Goal: Check status: Check status

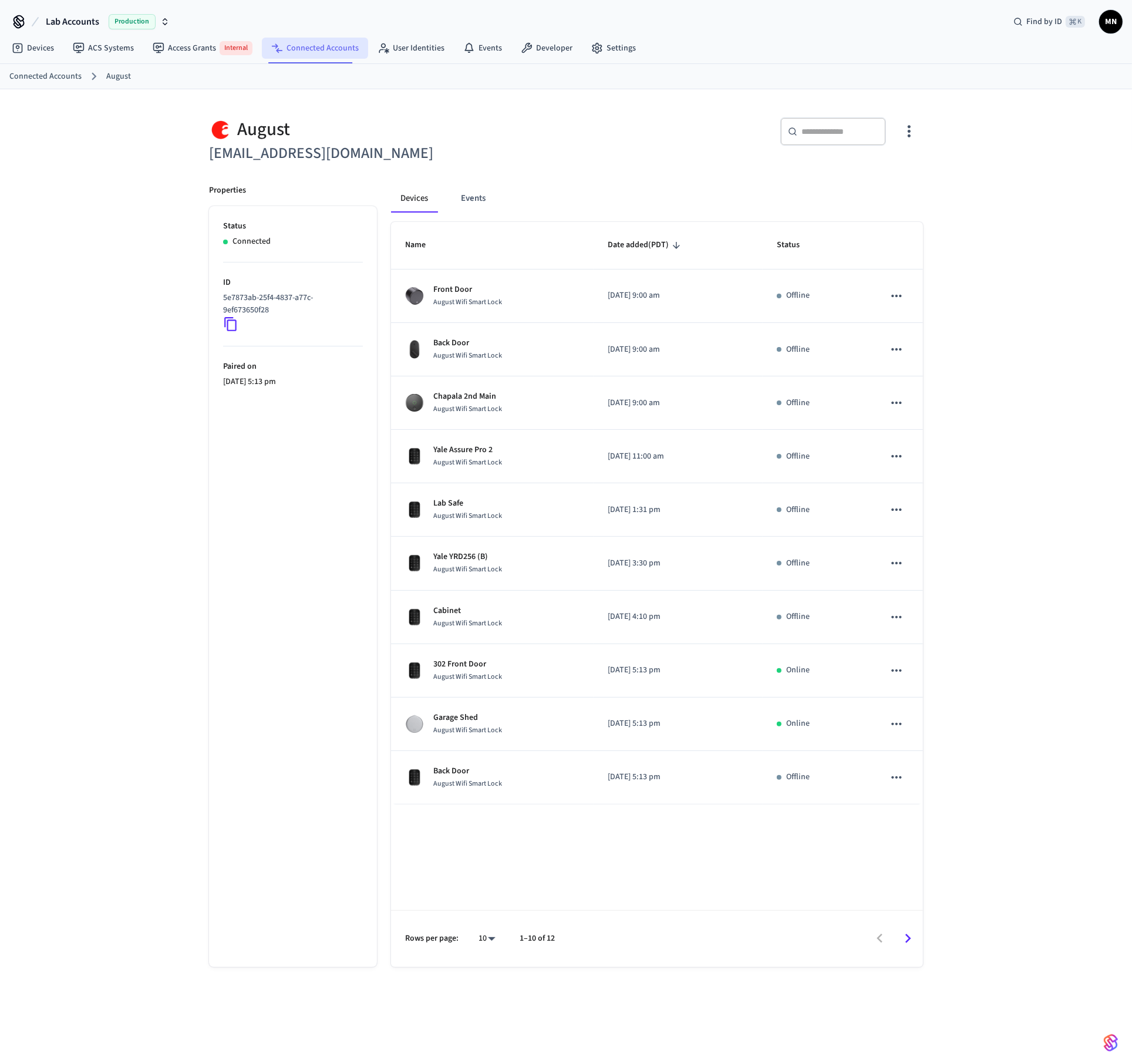
click at [338, 53] on link "Connected Accounts" at bounding box center [315, 48] width 106 height 21
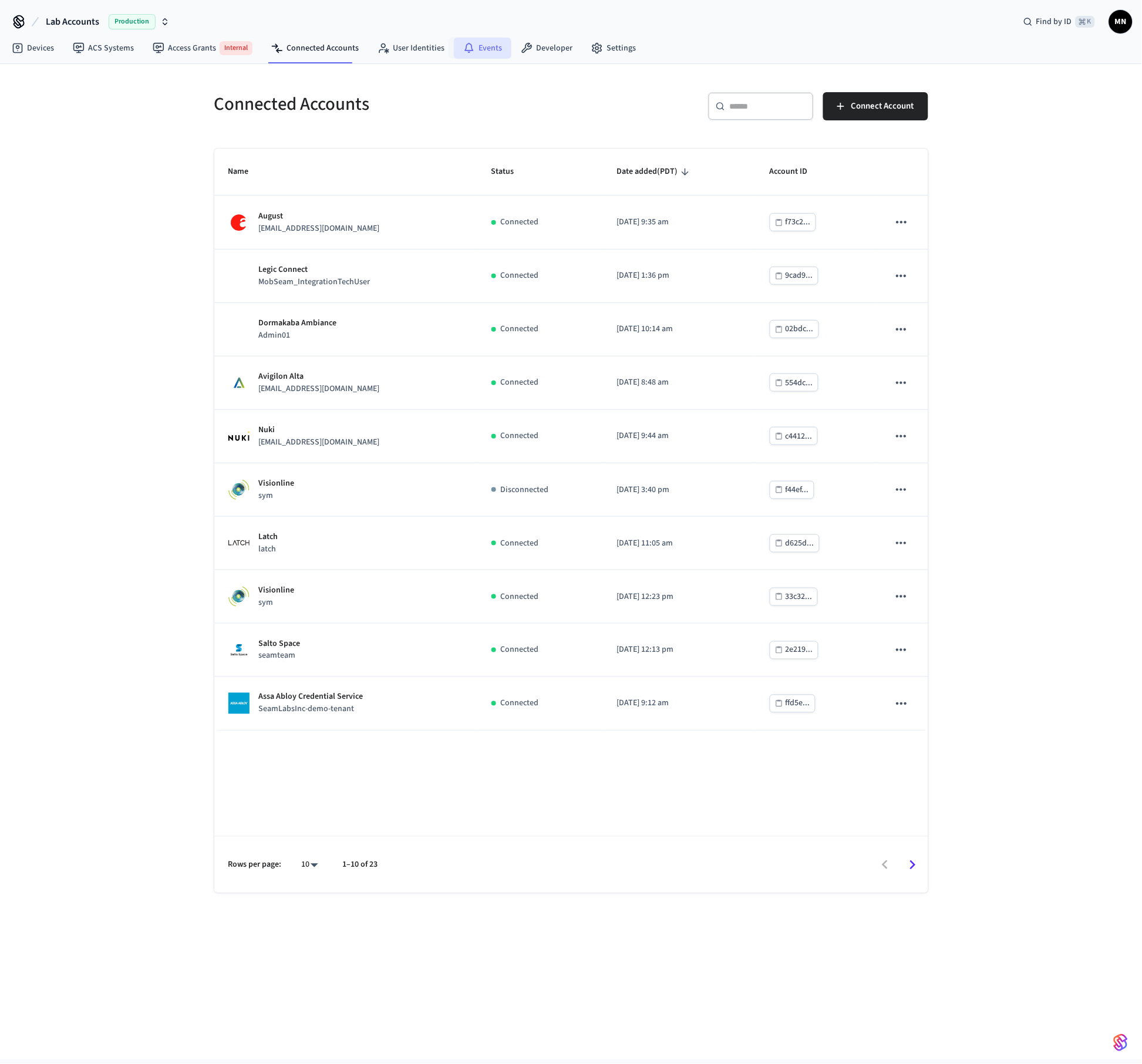
click at [468, 46] on icon at bounding box center [469, 48] width 12 height 12
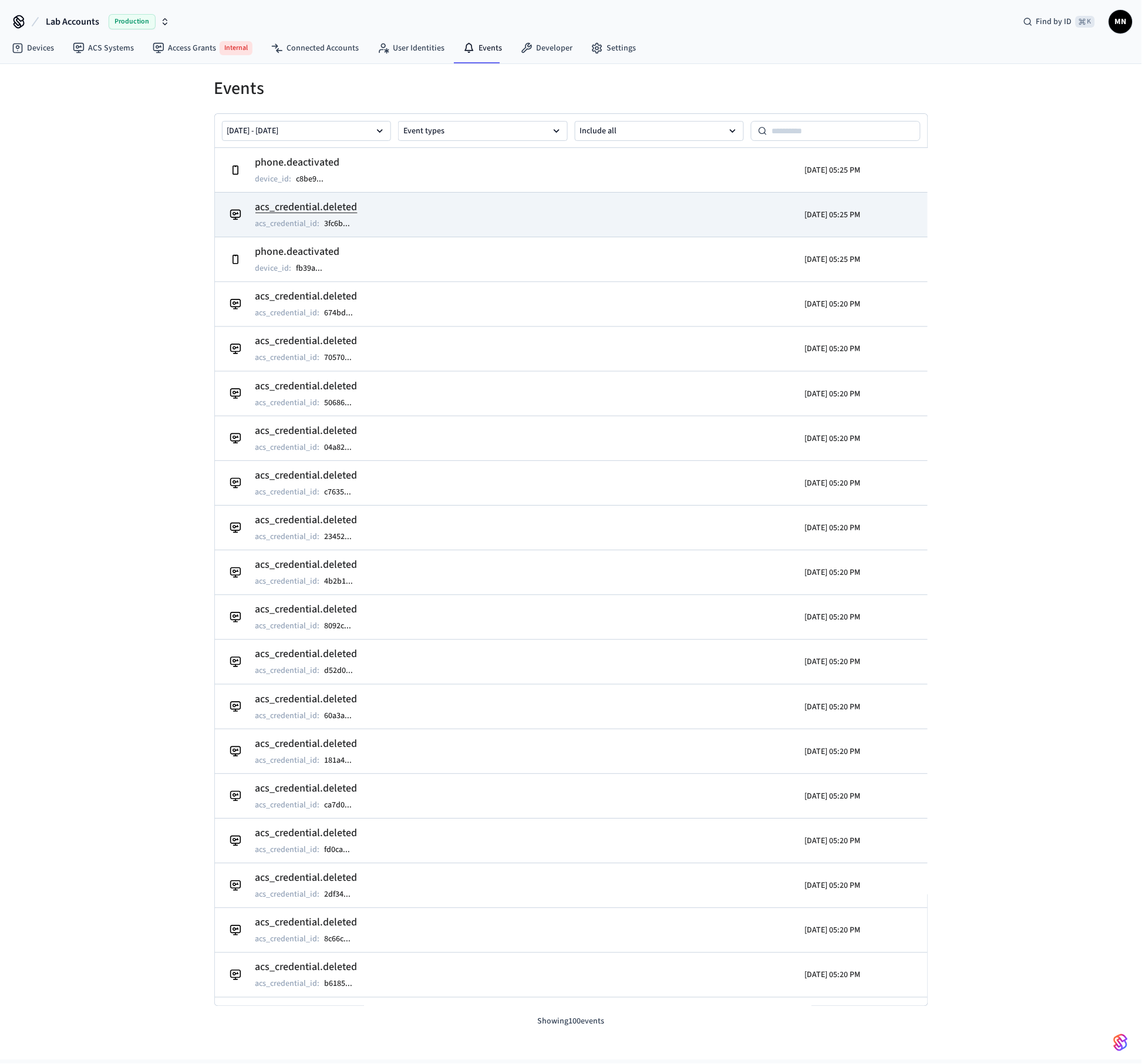
click at [709, 226] on div "[DATE] 05:25 PM" at bounding box center [774, 215] width 174 height 33
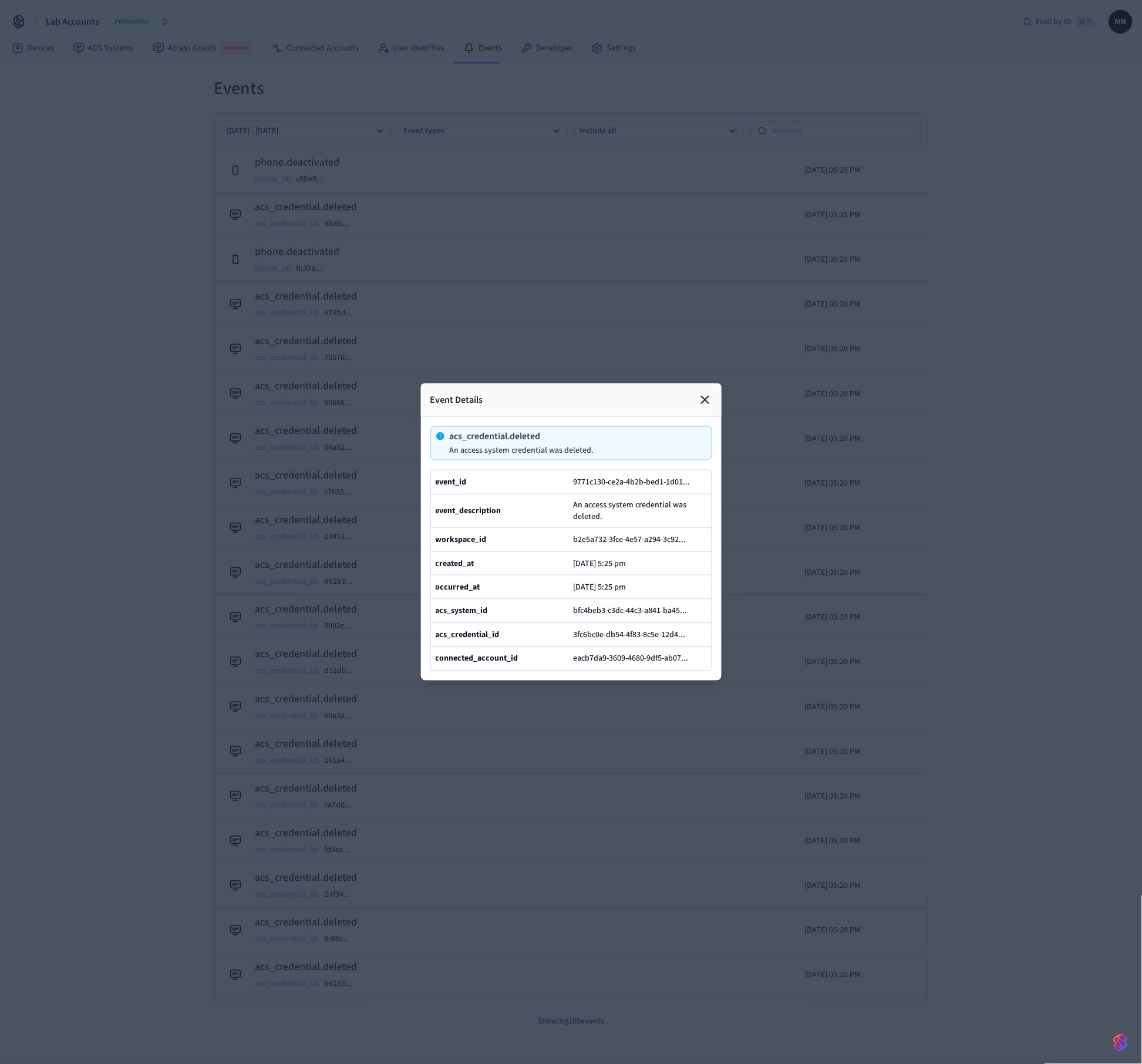
drag, startPoint x: 701, startPoint y: 373, endPoint x: 610, endPoint y: 389, distance: 92.4
click at [610, 389] on div "Event Details acs_credential.deleted An access system credential was deleted. e…" at bounding box center [571, 532] width 301 height 297
click at [592, 533] on button "b2e5a732-3fce-4e57-a294-3c92 ..." at bounding box center [635, 540] width 127 height 14
click at [635, 533] on button "b2e5a732-3fce-4e57-a294-3c92 ..." at bounding box center [635, 540] width 127 height 14
click at [624, 475] on button "9771c130-ce2a-4b2b-bed1-1d01 ..." at bounding box center [637, 482] width 131 height 14
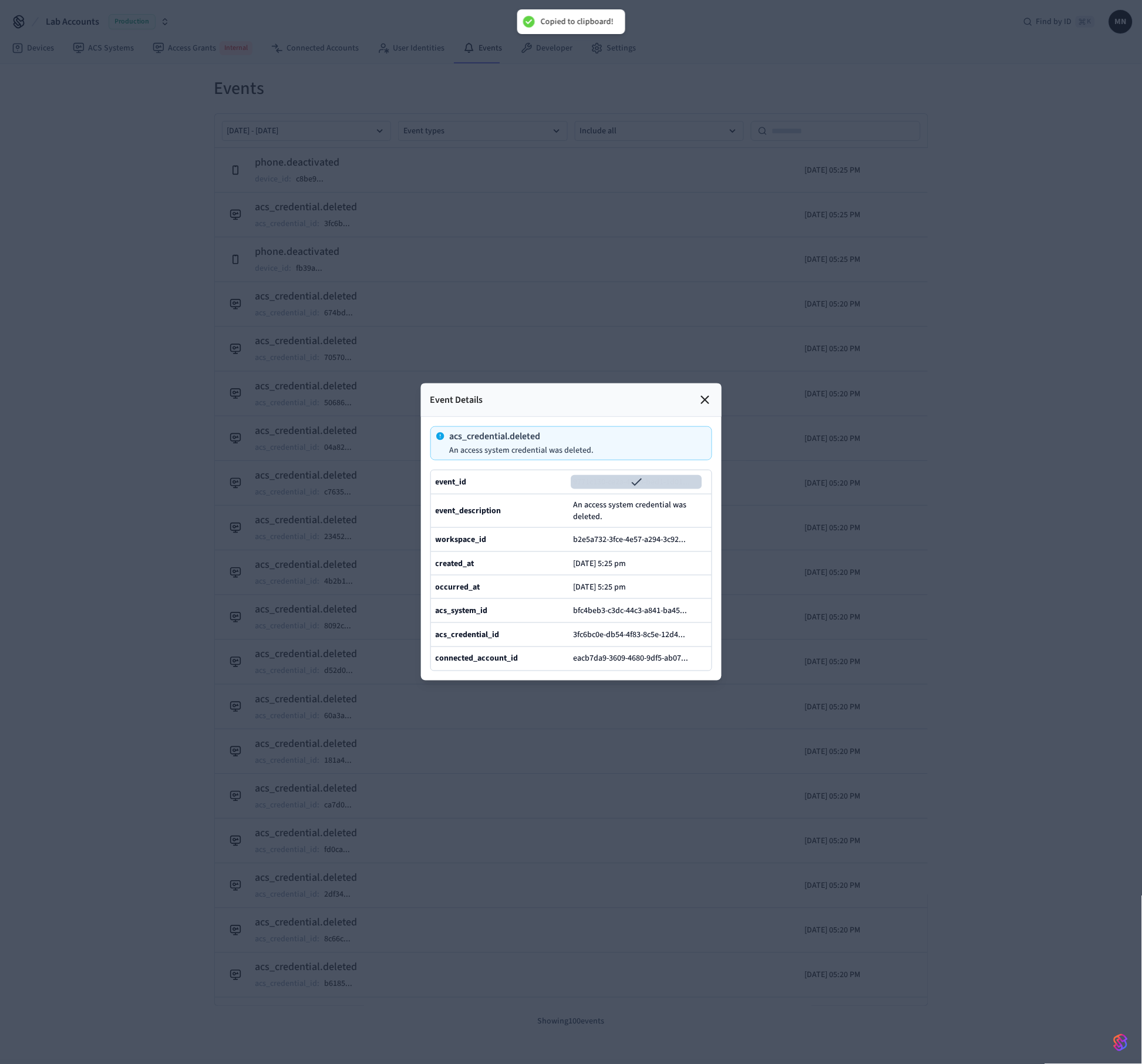
click at [701, 393] on icon at bounding box center [705, 400] width 14 height 14
